Goal: Find specific page/section: Find specific page/section

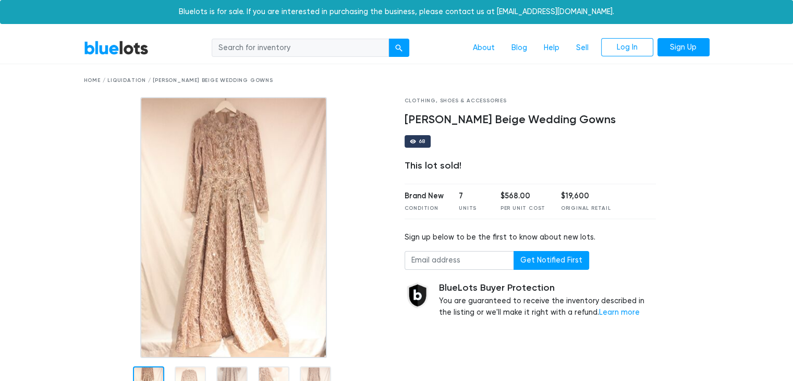
click at [331, 56] on input "search" at bounding box center [300, 48] width 177 height 19
type input "celine moreau"
click at [399, 44] on button "submit" at bounding box center [398, 48] width 21 height 19
